Goal: Task Accomplishment & Management: Manage account settings

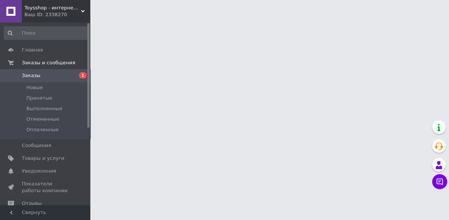
click at [33, 71] on link "Заказы 1" at bounding box center [46, 75] width 92 height 13
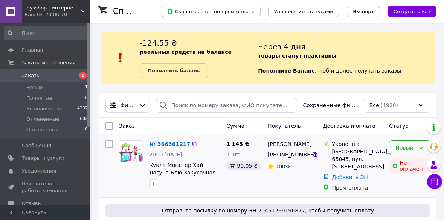
click at [414, 147] on div "Новый" at bounding box center [405, 148] width 20 height 8
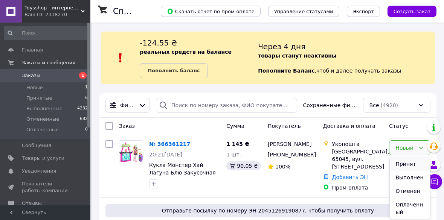
click at [406, 164] on li "Принят" at bounding box center [409, 164] width 41 height 14
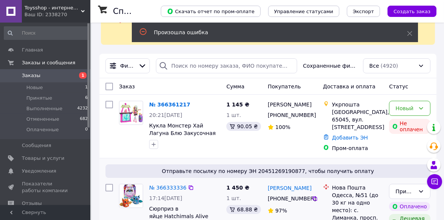
scroll to position [68, 0]
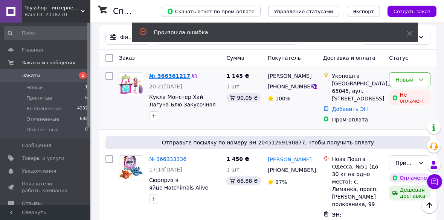
click at [171, 76] on link "№ 366361217" at bounding box center [169, 76] width 41 height 6
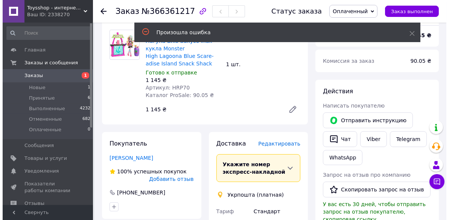
scroll to position [273, 0]
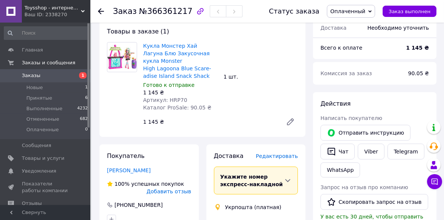
click at [290, 153] on span "Редактировать" at bounding box center [276, 156] width 42 height 6
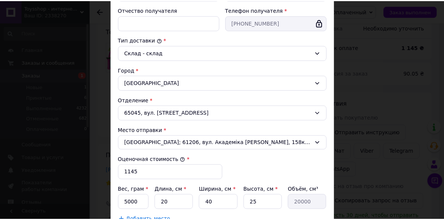
scroll to position [239, 0]
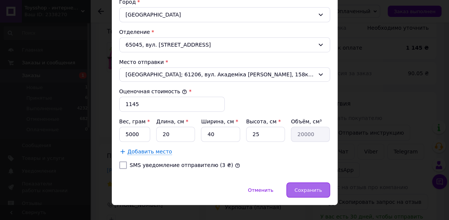
click at [313, 189] on span "Сохранить" at bounding box center [307, 190] width 27 height 6
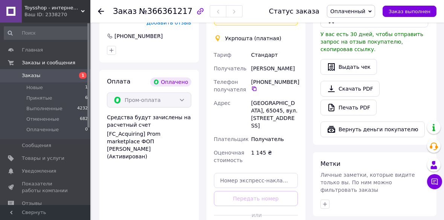
scroll to position [478, 0]
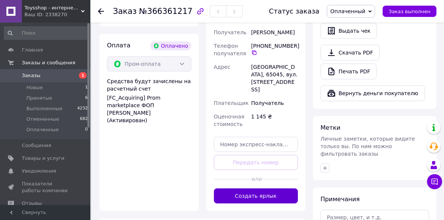
click at [245, 188] on button "Создать ярлык" at bounding box center [256, 195] width 84 height 15
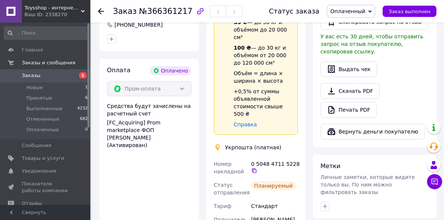
scroll to position [376, 0]
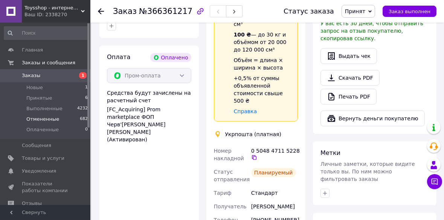
scroll to position [466, 0]
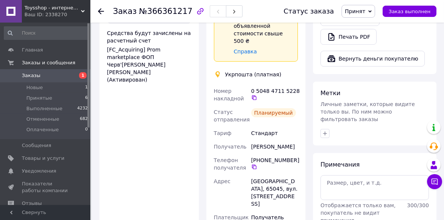
scroll to position [494, 0]
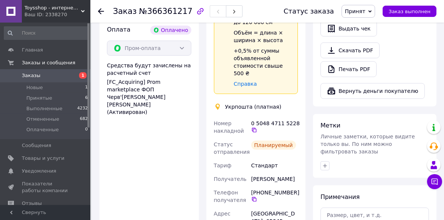
click at [82, 76] on span "1" at bounding box center [83, 75] width 8 height 6
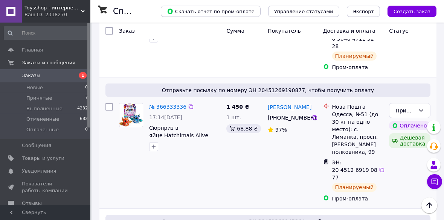
scroll to position [205, 0]
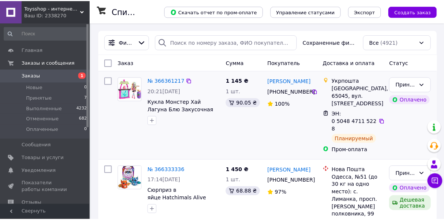
scroll to position [68, 0]
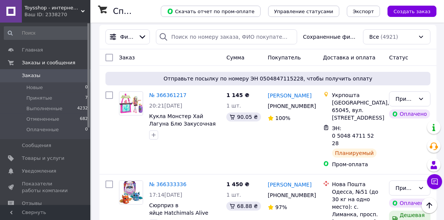
scroll to position [63, 0]
